Goal: Entertainment & Leisure: Consume media (video, audio)

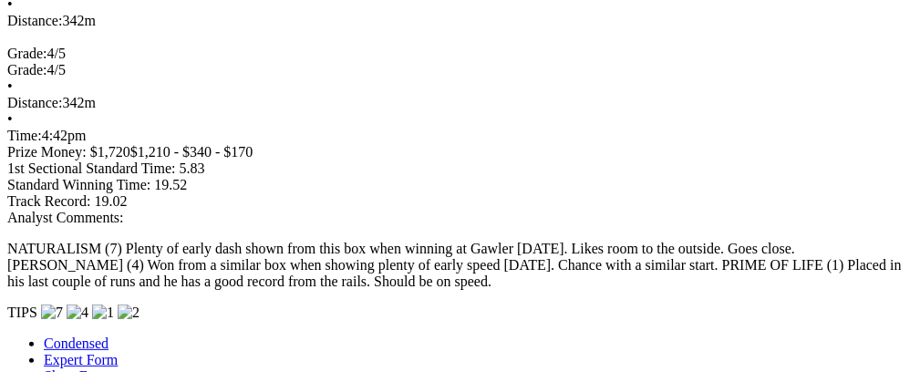
scroll to position [1335, 533]
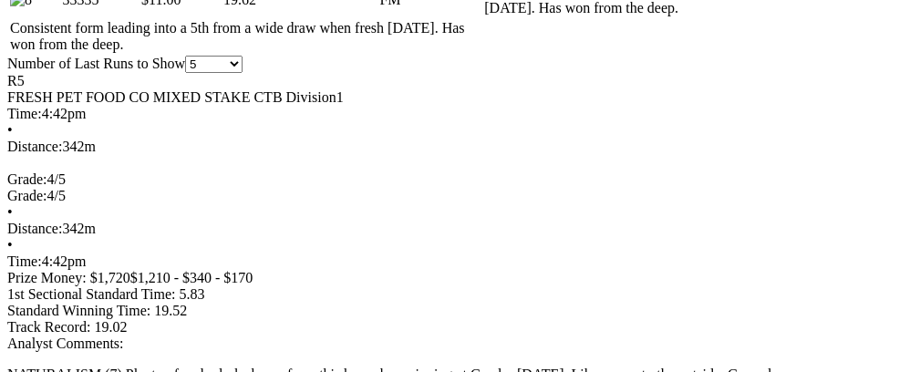
drag, startPoint x: 920, startPoint y: 161, endPoint x: 932, endPoint y: -12, distance: 173.6
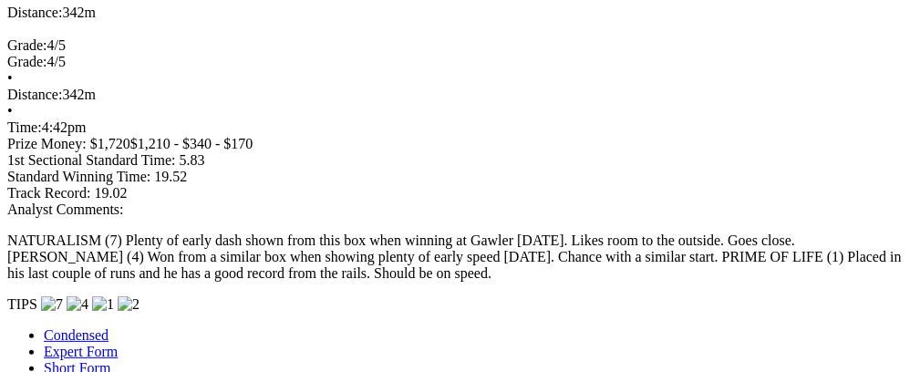
scroll to position [1490, 0]
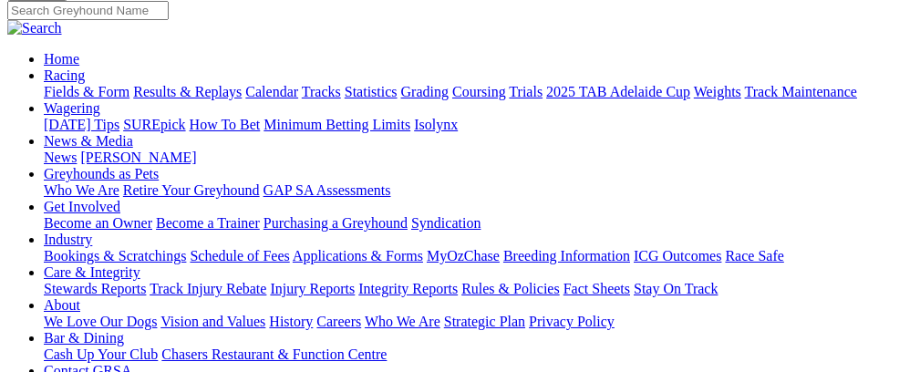
scroll to position [137, 0]
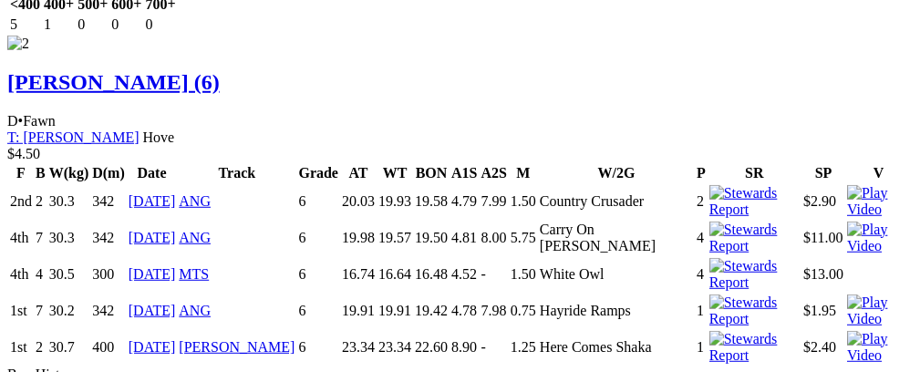
scroll to position [0, 67]
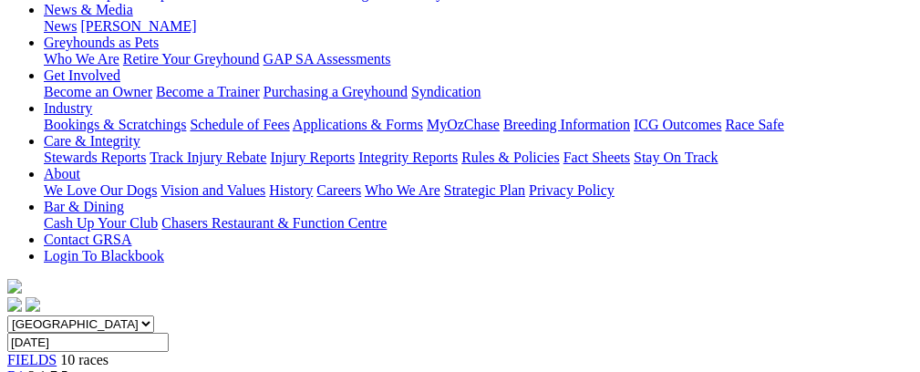
scroll to position [0, 0]
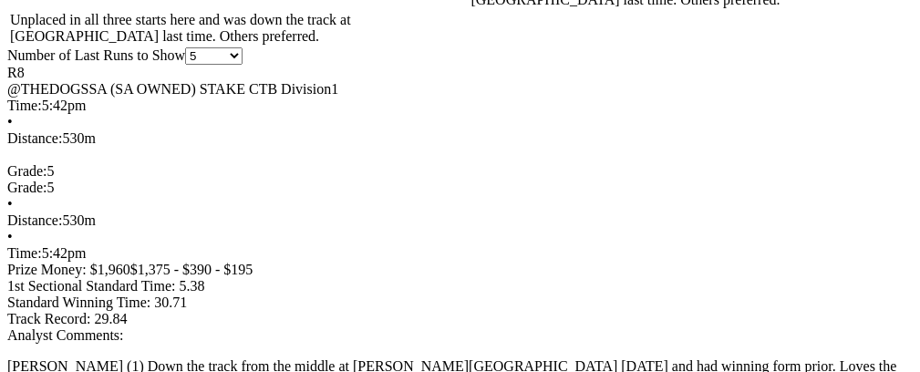
scroll to position [1608, 0]
